Goal: Task Accomplishment & Management: Manage account settings

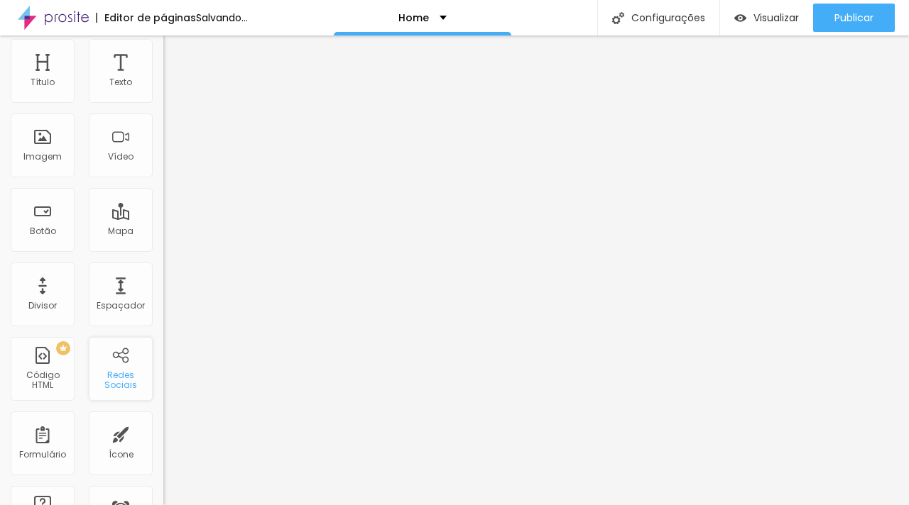
scroll to position [53, 0]
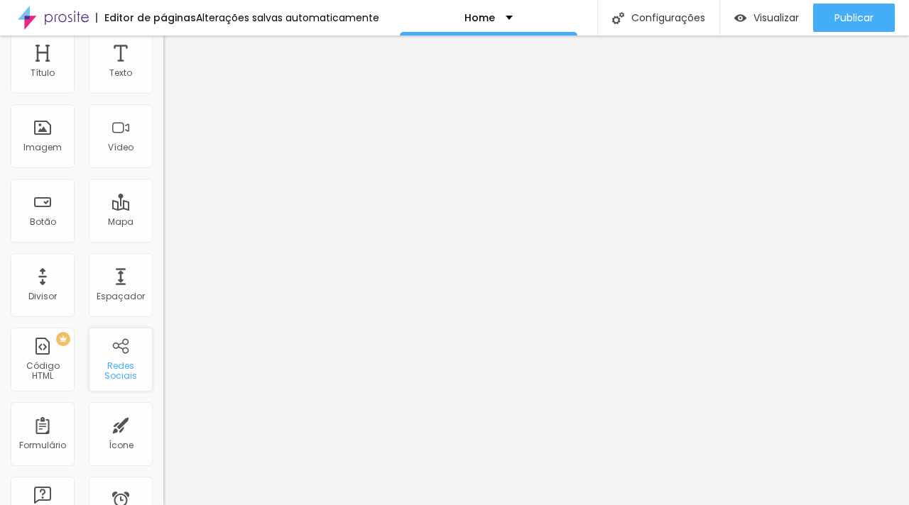
click at [126, 355] on div "Redes Sociais" at bounding box center [121, 360] width 64 height 64
click at [116, 361] on div "Redes Sociais" at bounding box center [120, 371] width 56 height 21
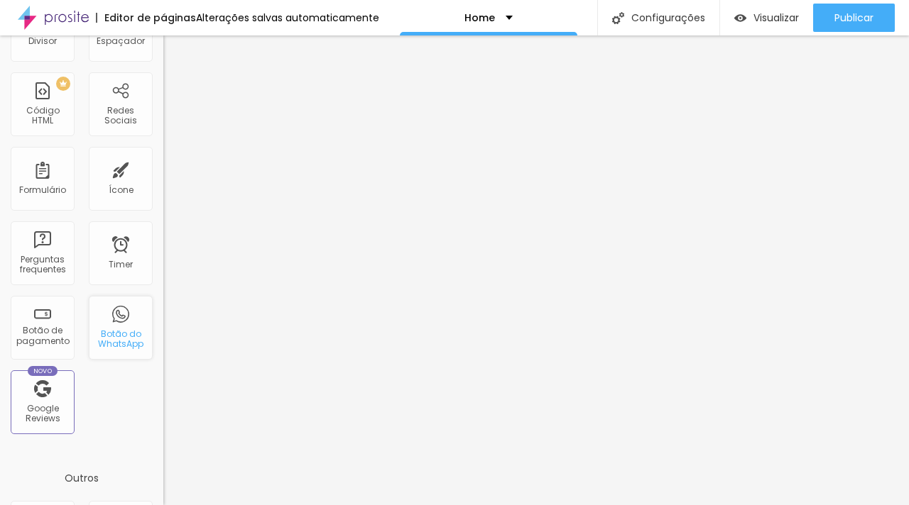
scroll to position [308, 0]
click at [104, 115] on div "Redes Sociais" at bounding box center [120, 116] width 56 height 21
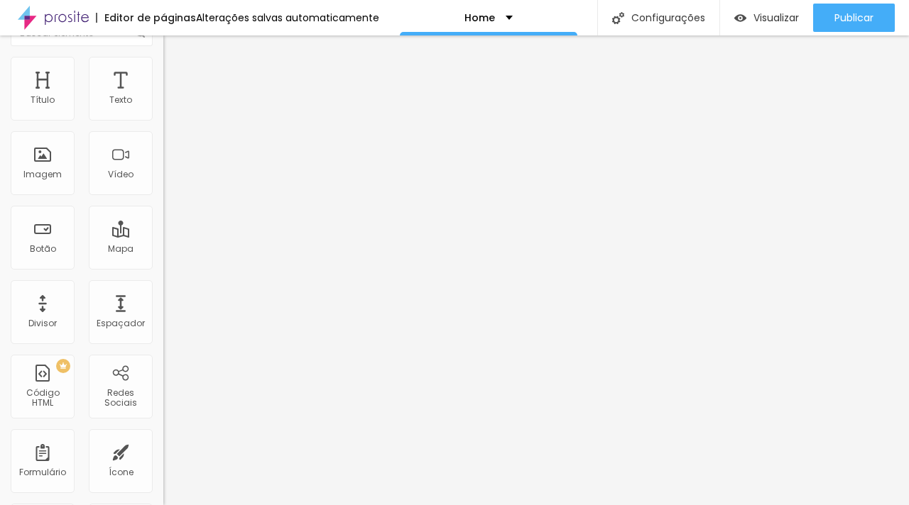
scroll to position [26, 0]
click at [504, 26] on div "Home" at bounding box center [488, 17] width 177 height 35
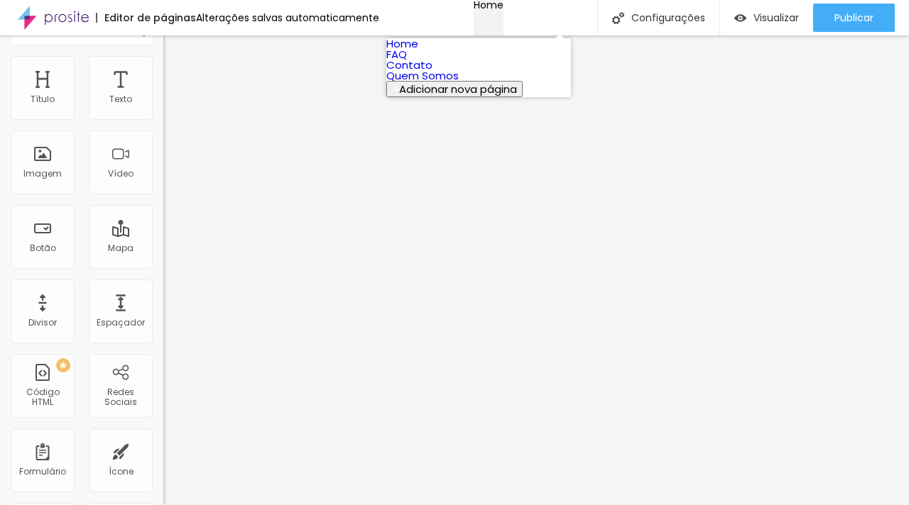
click at [503, 10] on div "Home" at bounding box center [488, 5] width 30 height 10
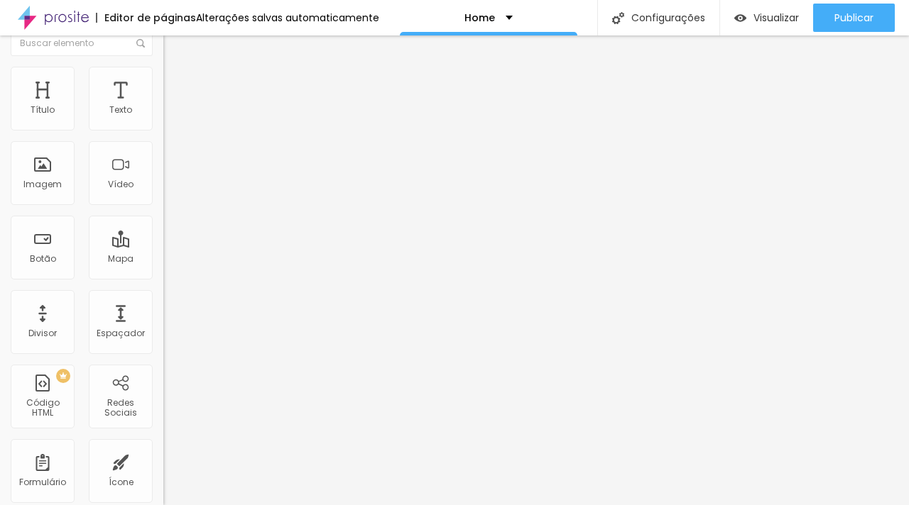
scroll to position [0, 0]
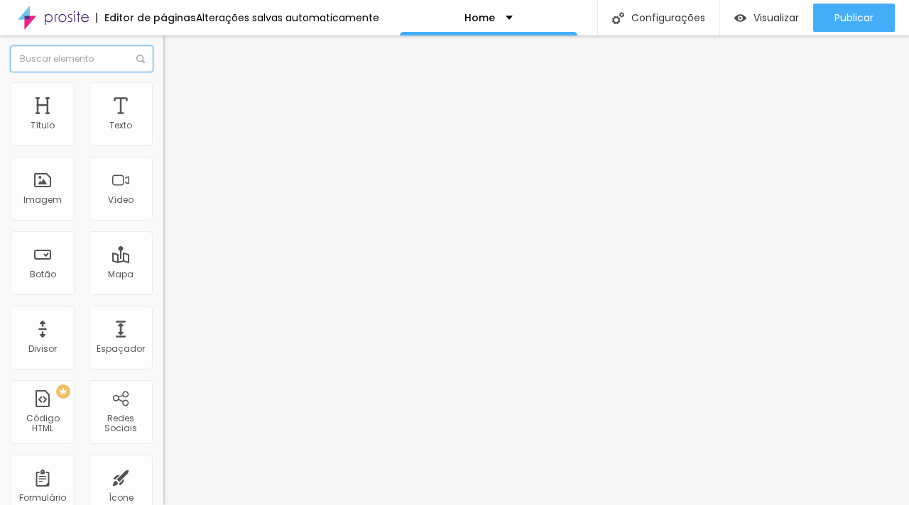
click at [107, 57] on input "text" at bounding box center [82, 59] width 142 height 26
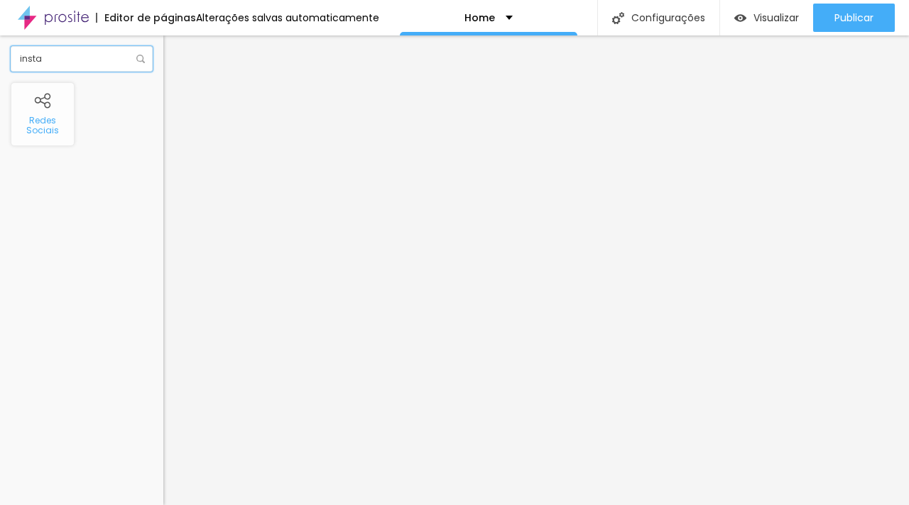
type input "insta"
click at [163, 92] on li "Estilo" at bounding box center [244, 89] width 163 height 14
click at [176, 84] on span "Conteúdo" at bounding box center [198, 78] width 44 height 12
click at [163, 143] on img at bounding box center [168, 148] width 10 height 10
type input "https://"
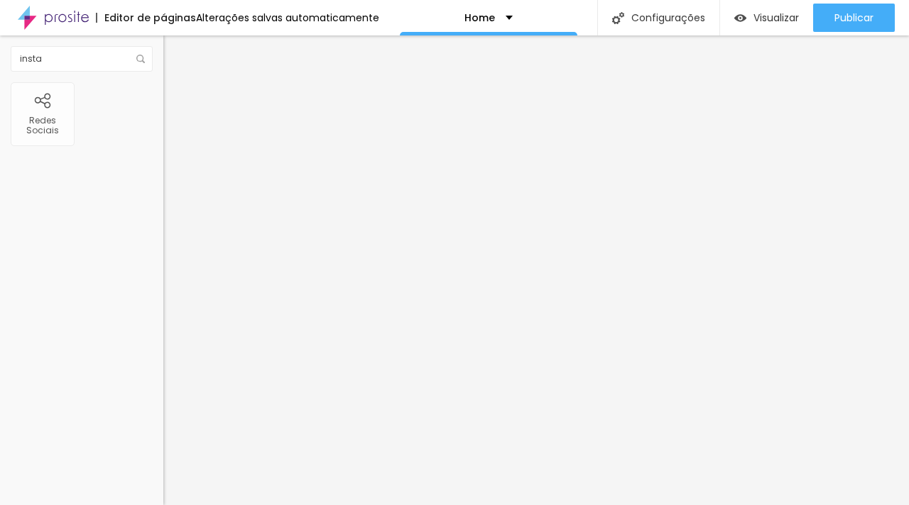
click at [163, 287] on div "Instagram" at bounding box center [244, 291] width 163 height 9
click at [163, 94] on li "Estilo" at bounding box center [244, 89] width 163 height 14
click at [176, 100] on span "Avançado" at bounding box center [199, 106] width 47 height 12
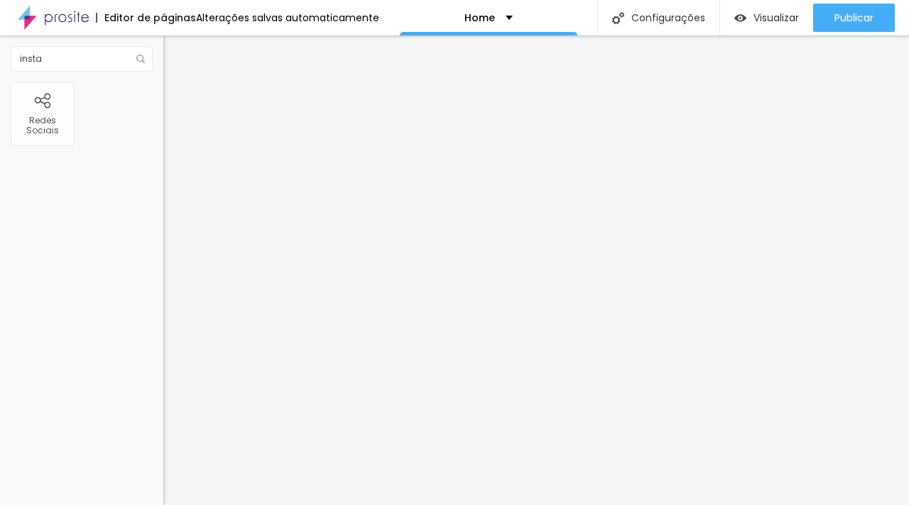
paste input "https://www.instagram.com/guardarephoto/"
type input "https://www.instagram.com/guardarephoto/"
click at [176, 98] on span "Estilo" at bounding box center [187, 92] width 22 height 12
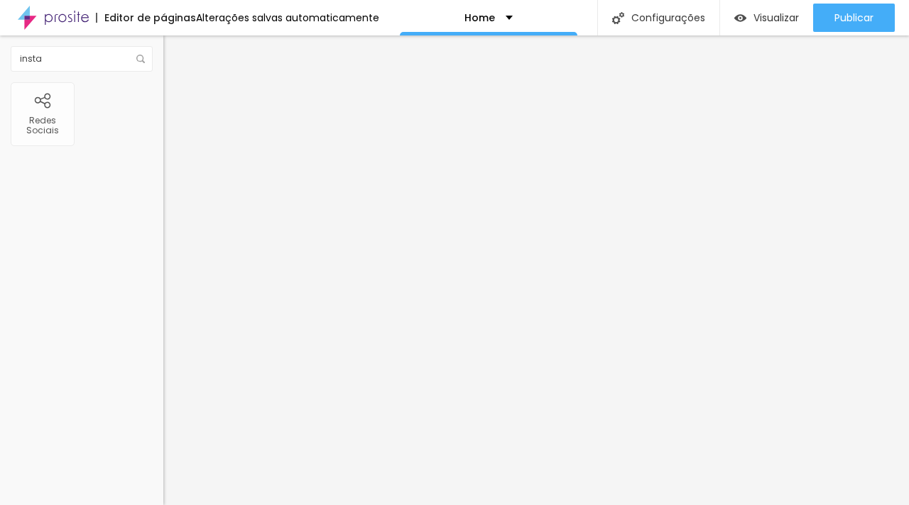
click at [163, 82] on li "Conteúdo" at bounding box center [244, 75] width 163 height 14
click at [163, 287] on div "Instagram" at bounding box center [244, 291] width 163 height 9
click at [163, 483] on input "https://" at bounding box center [248, 490] width 170 height 14
paste input "https://www.instagram.com/guardarephoto/"
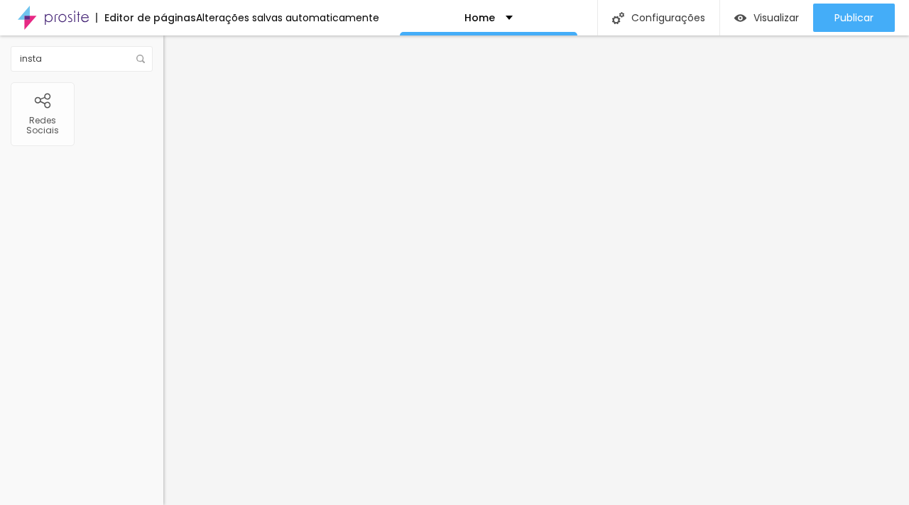
type input "https://www.instagram.com/guardarephoto/"
click at [176, 96] on span "Estilo" at bounding box center [187, 92] width 22 height 12
click at [163, 97] on li "Avançado" at bounding box center [244, 104] width 163 height 14
type input "11"
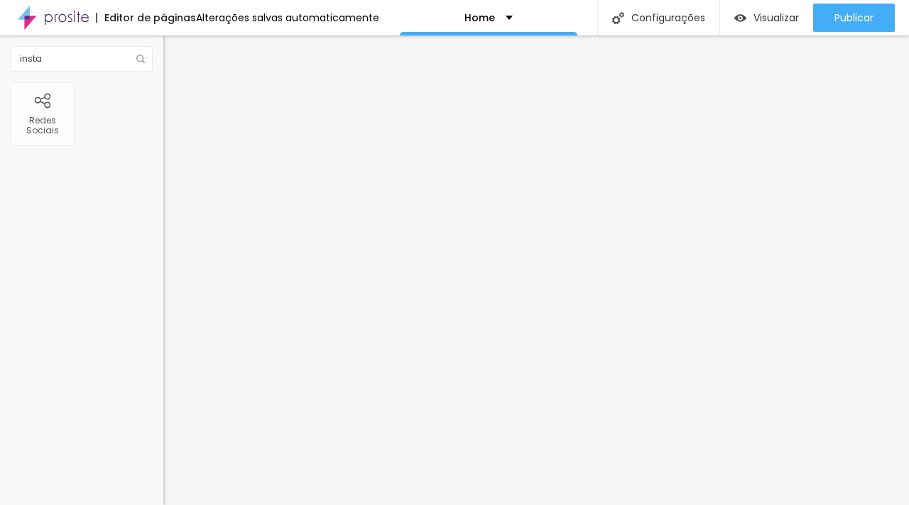
type input "12"
type input "14"
type input "19"
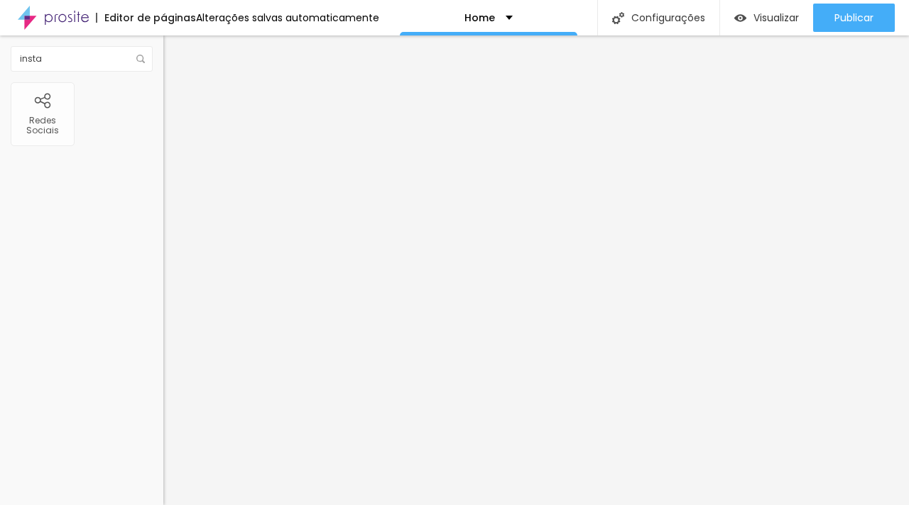
type input "19"
type input "30"
type input "37"
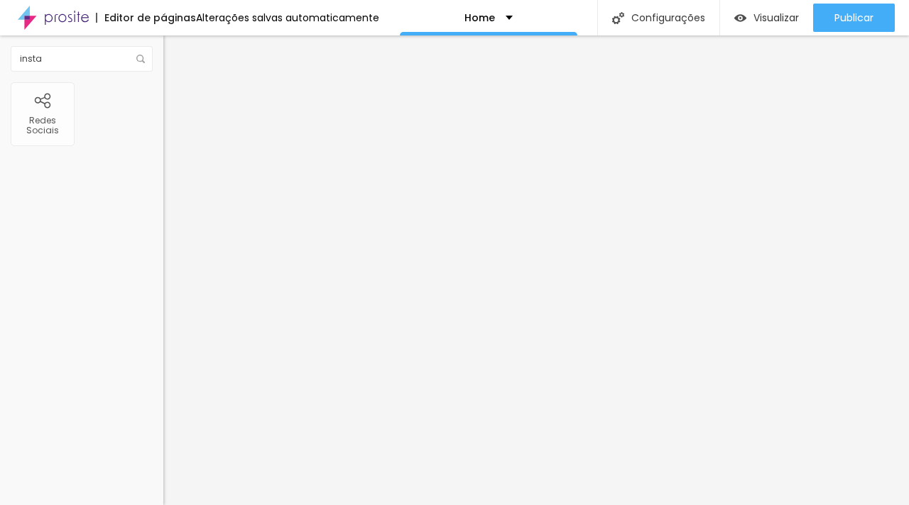
type input "45"
type input "56"
type input "60"
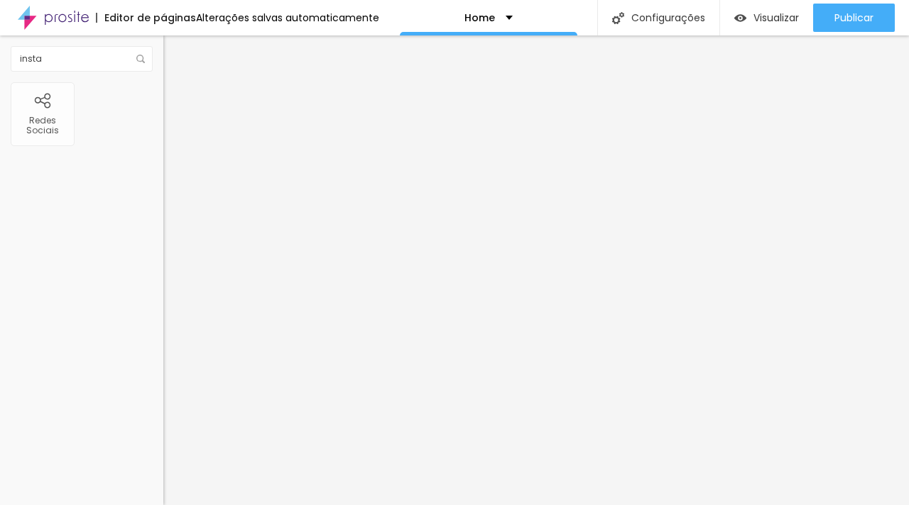
type input "60"
type input "65"
type input "67"
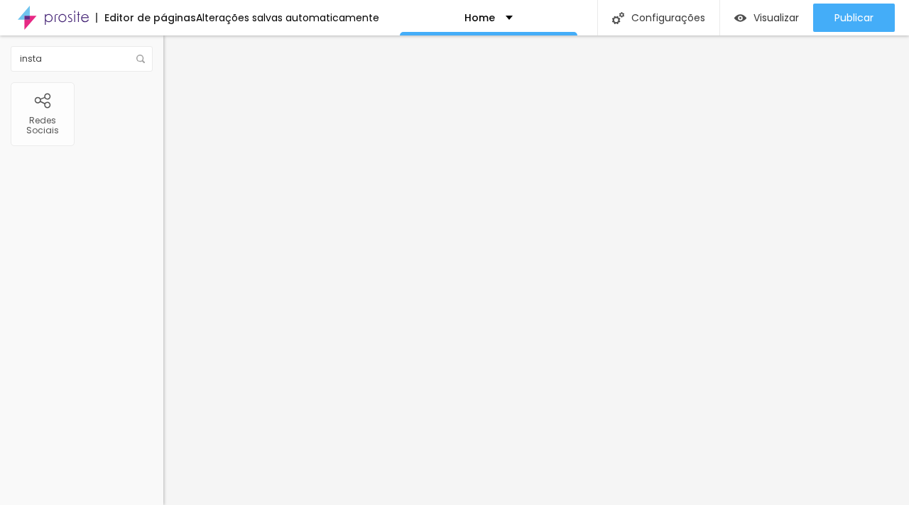
type input "68"
type input "67"
type input "65"
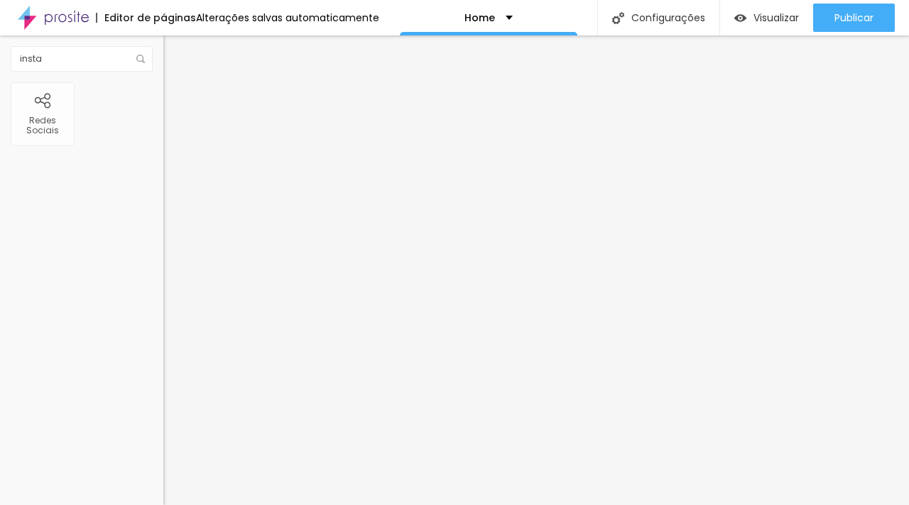
type input "65"
type input "61"
type input "55"
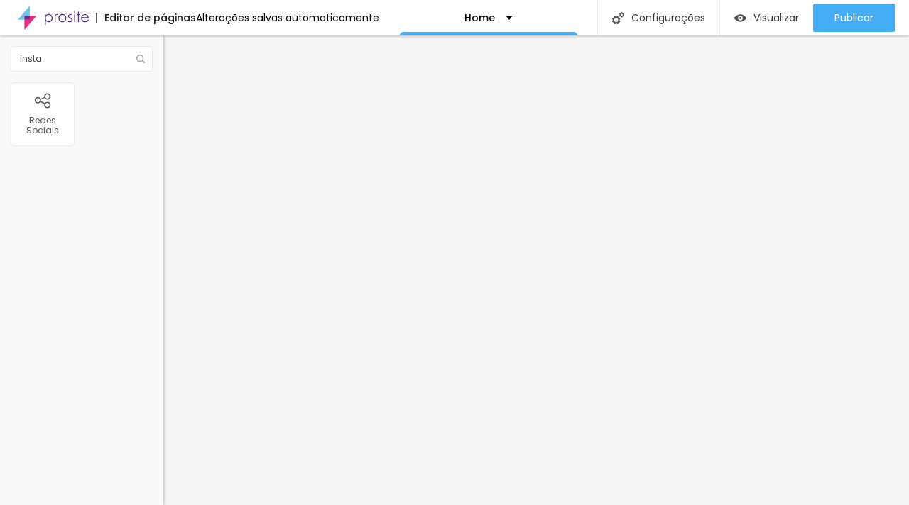
type input "52"
type input "47"
type input "41"
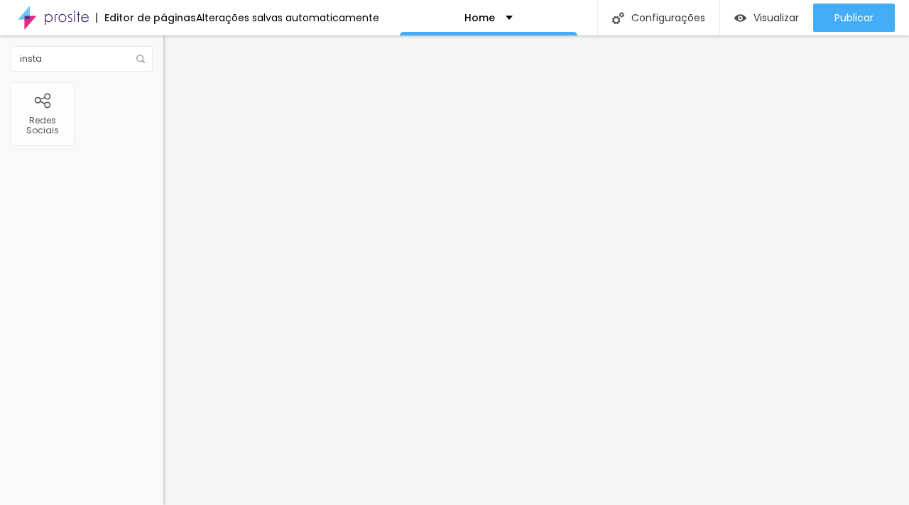
type input "41"
type input "37"
type input "33"
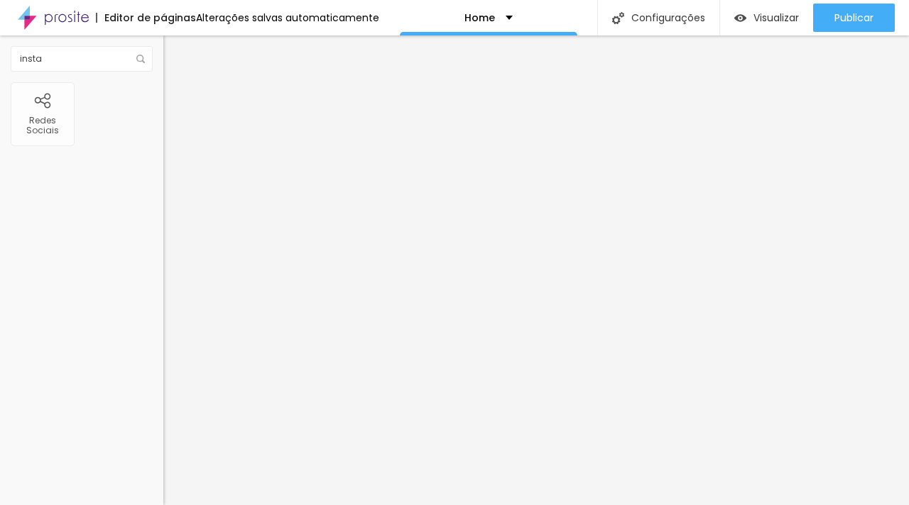
type input "28"
type input "25"
type input "18"
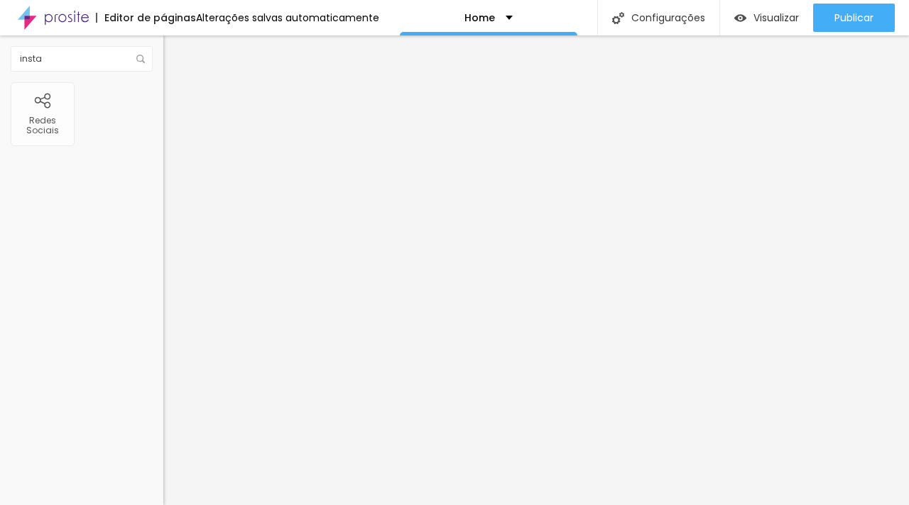
type input "18"
type input "15"
type input "10"
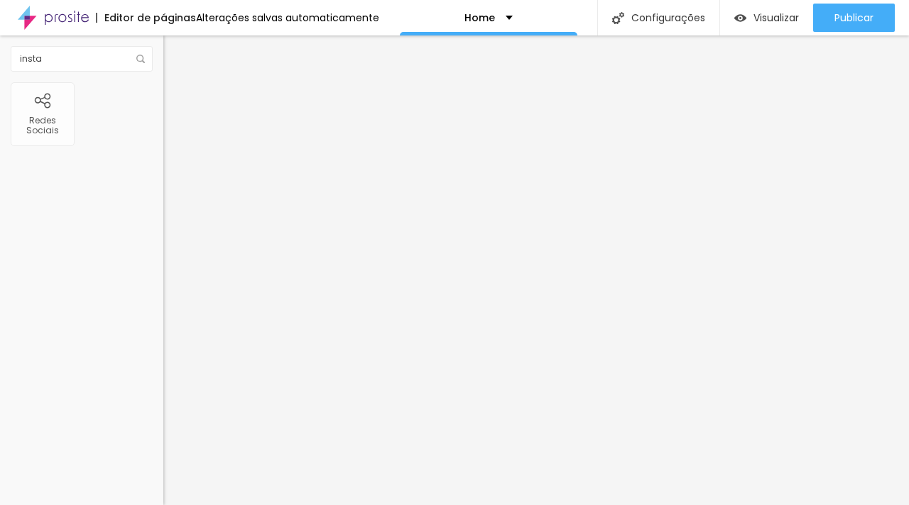
type input "8"
type input "5"
type input "3"
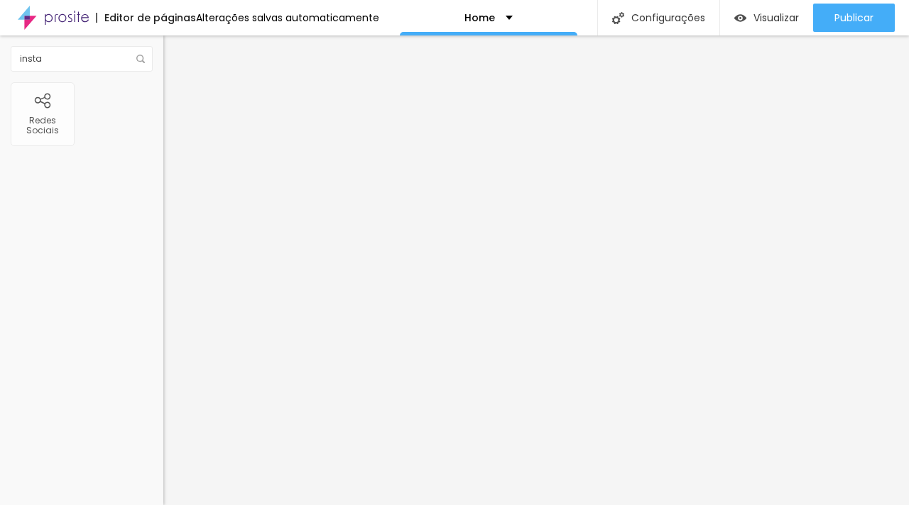
type input "3"
type input "2"
type input "1"
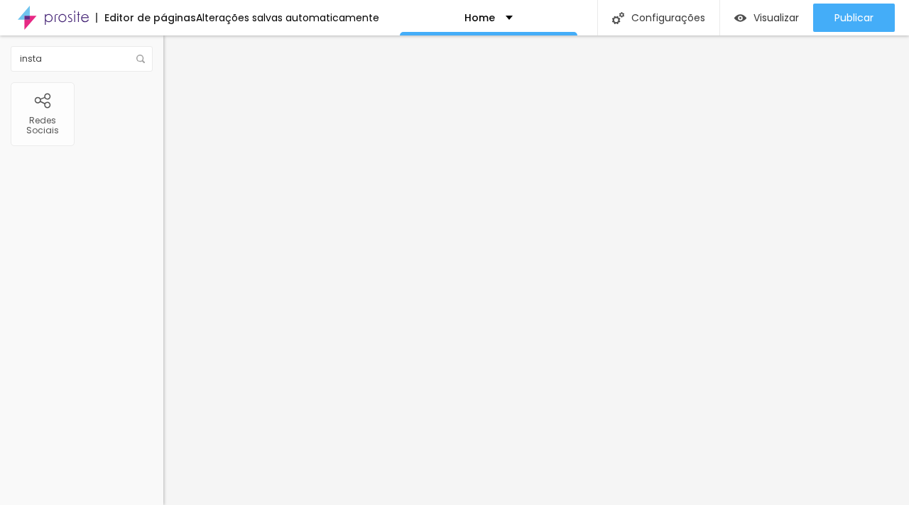
type input "0"
type input "1"
type input "2"
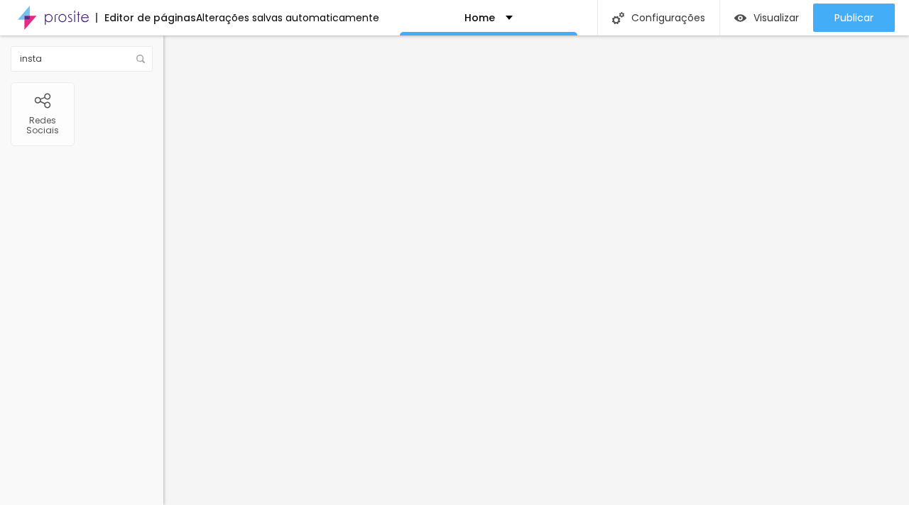
type input "2"
type input "3"
type input "4"
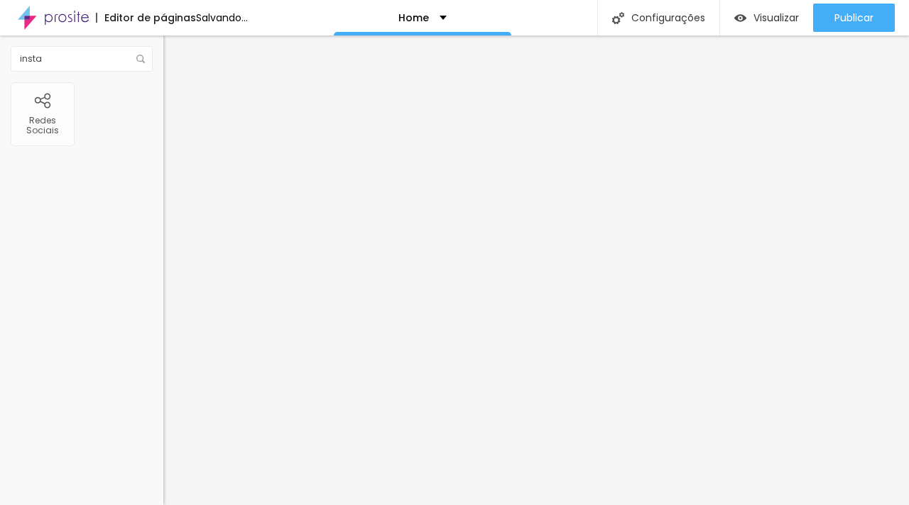
type input "5"
type input "6"
type input "7"
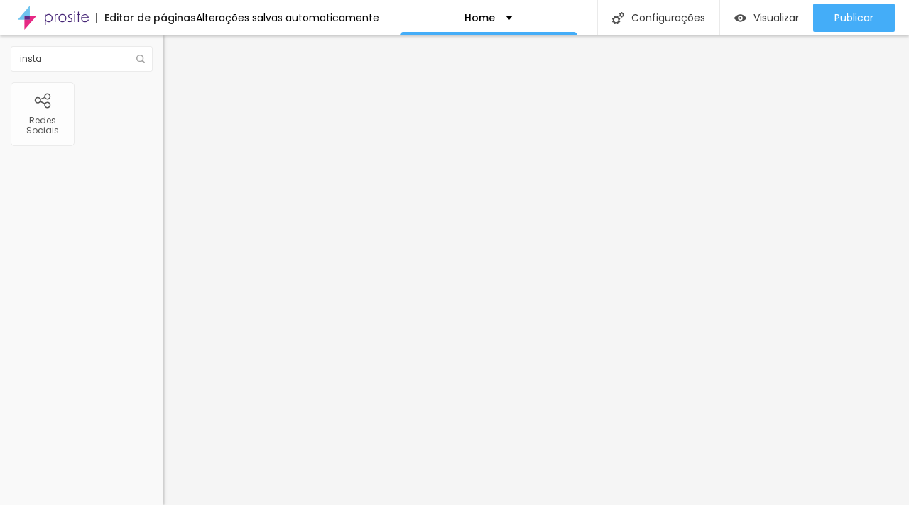
type input "7"
type input "8"
type input "9"
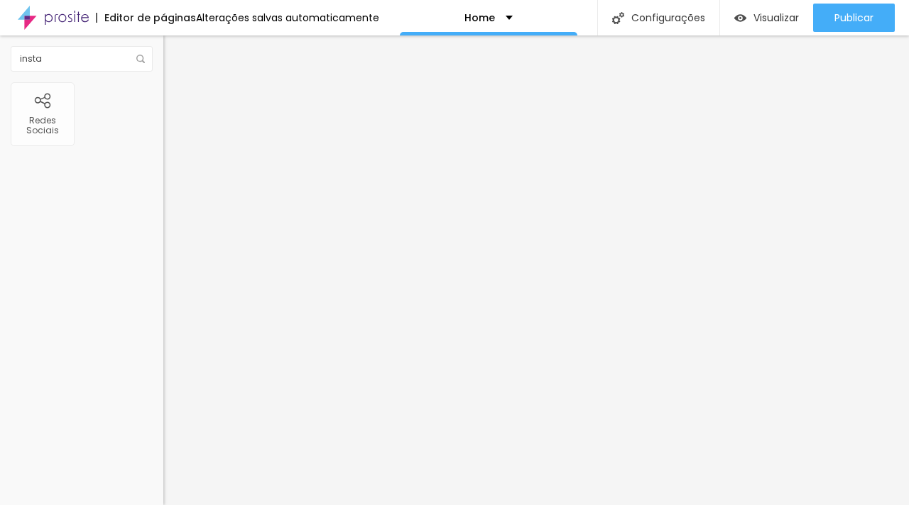
type input "10"
type input "11"
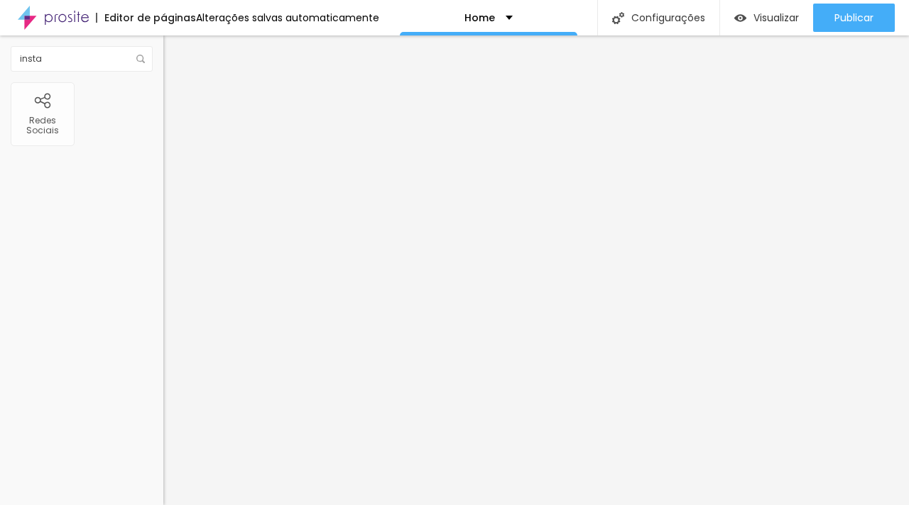
click at [163, 476] on input "range" at bounding box center [209, 481] width 92 height 11
drag, startPoint x: 108, startPoint y: 60, endPoint x: 0, endPoint y: 53, distance: 108.1
click at [0, 53] on div "insta" at bounding box center [81, 58] width 163 height 47
